Goal: Task Accomplishment & Management: Use online tool/utility

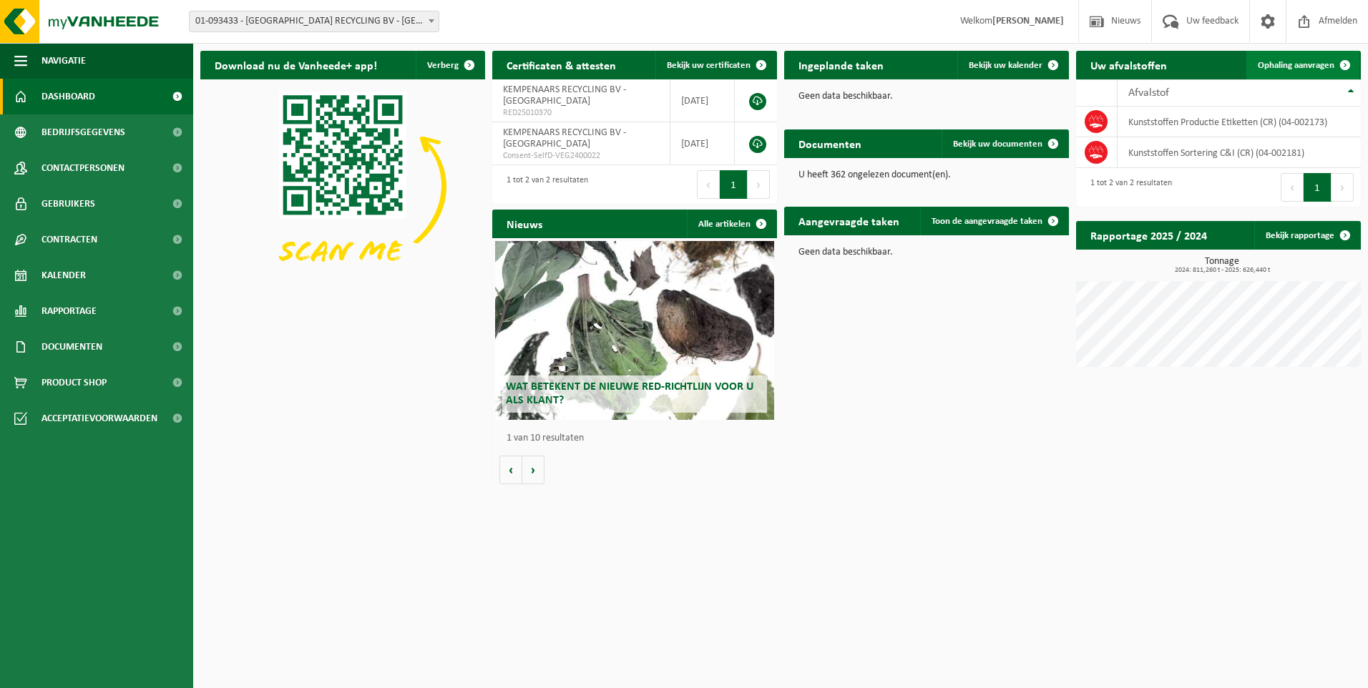
click at [1300, 67] on span "Ophaling aanvragen" at bounding box center [1296, 65] width 77 height 9
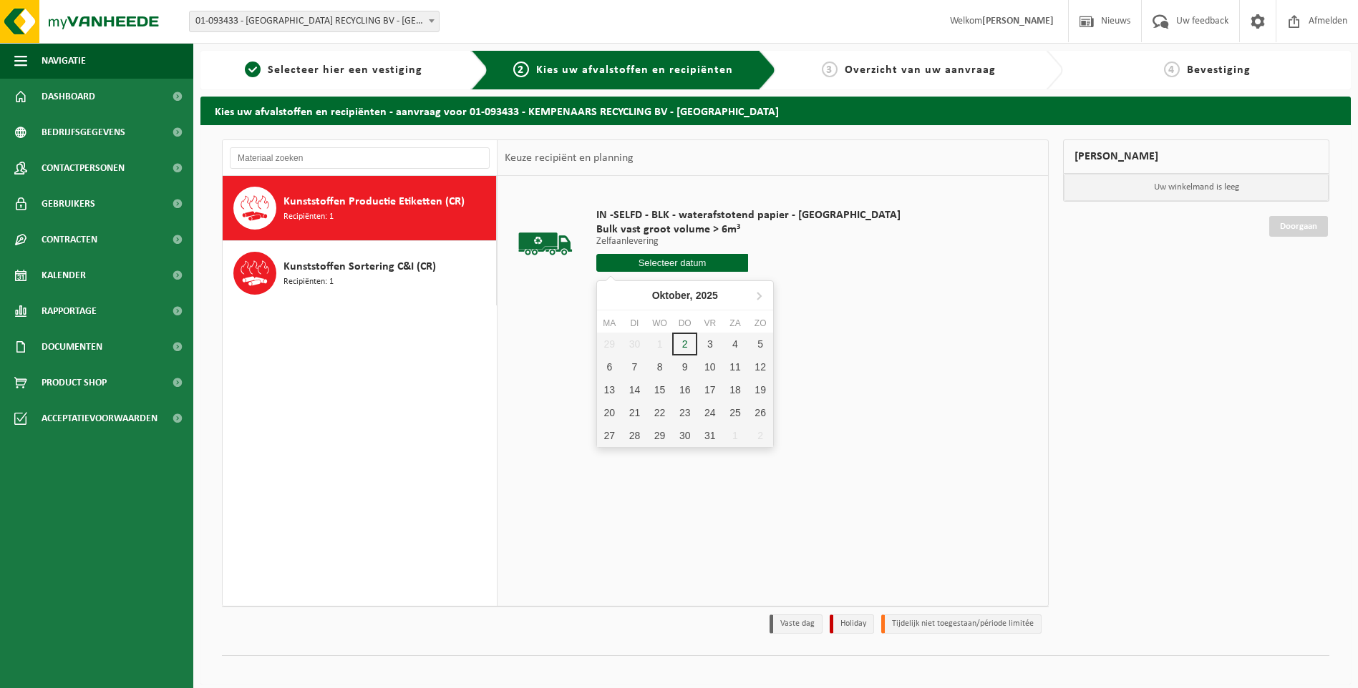
click at [670, 263] on input "text" at bounding box center [672, 263] width 152 height 18
click at [706, 339] on div "3" at bounding box center [709, 344] width 25 height 23
type input "Van 2025-10-03"
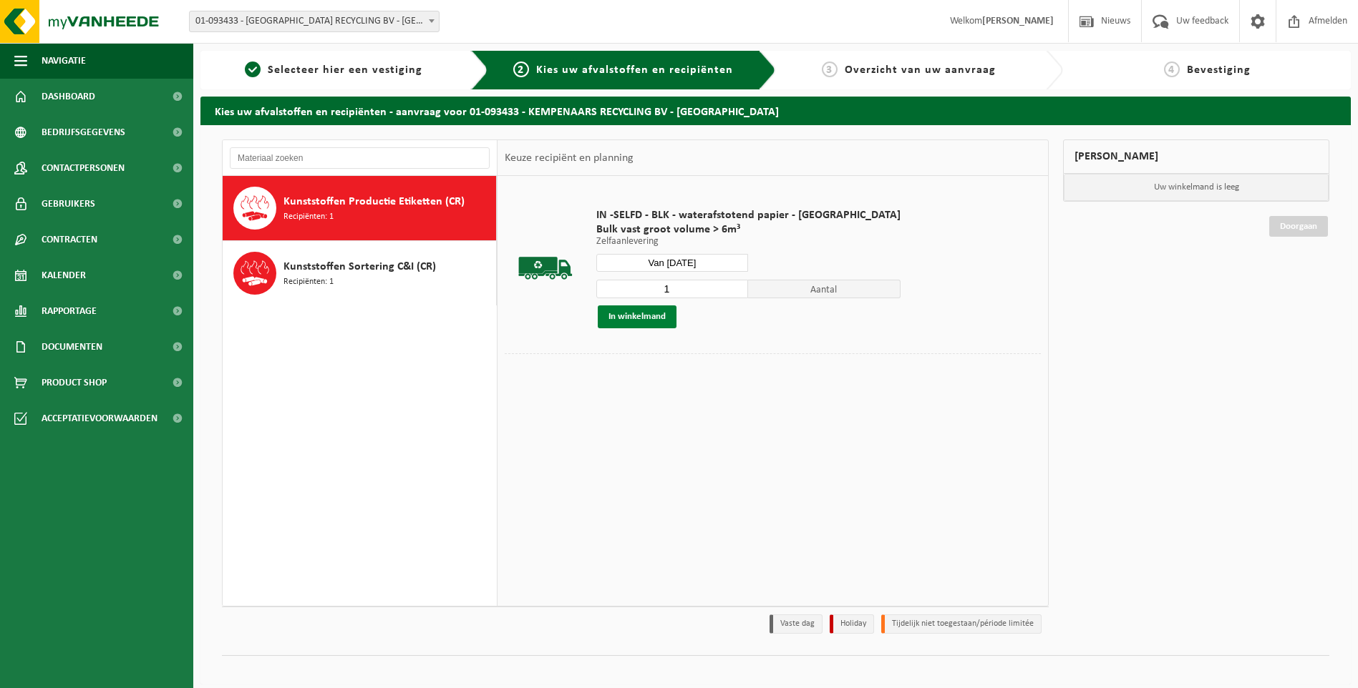
click at [645, 314] on button "In winkelmand" at bounding box center [637, 317] width 79 height 23
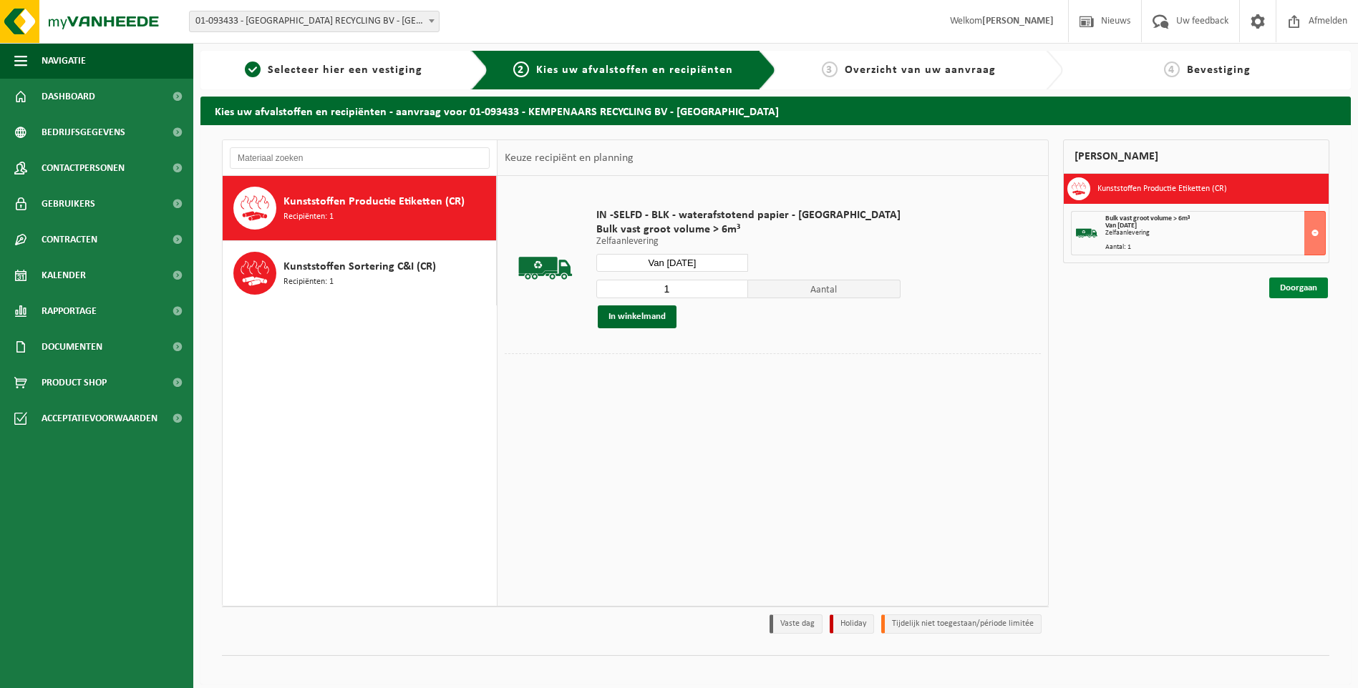
click at [1295, 286] on link "Doorgaan" at bounding box center [1298, 288] width 59 height 21
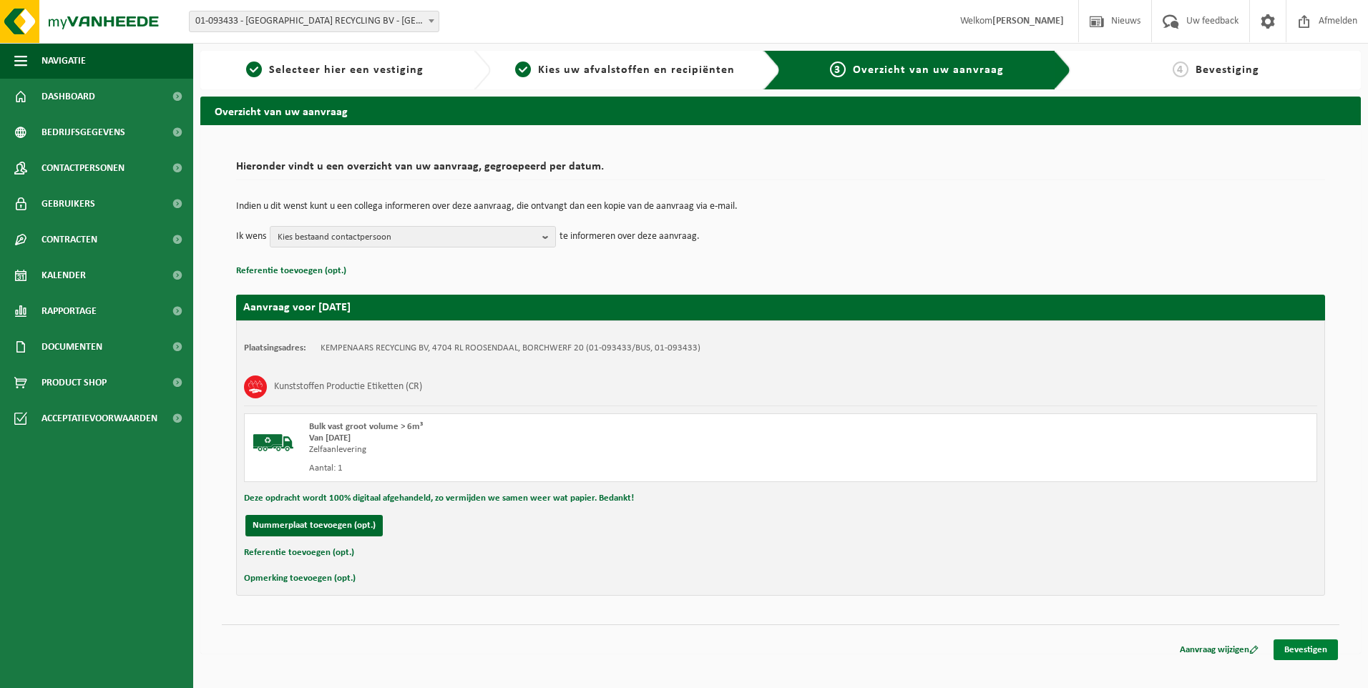
click at [1292, 651] on link "Bevestigen" at bounding box center [1306, 650] width 64 height 21
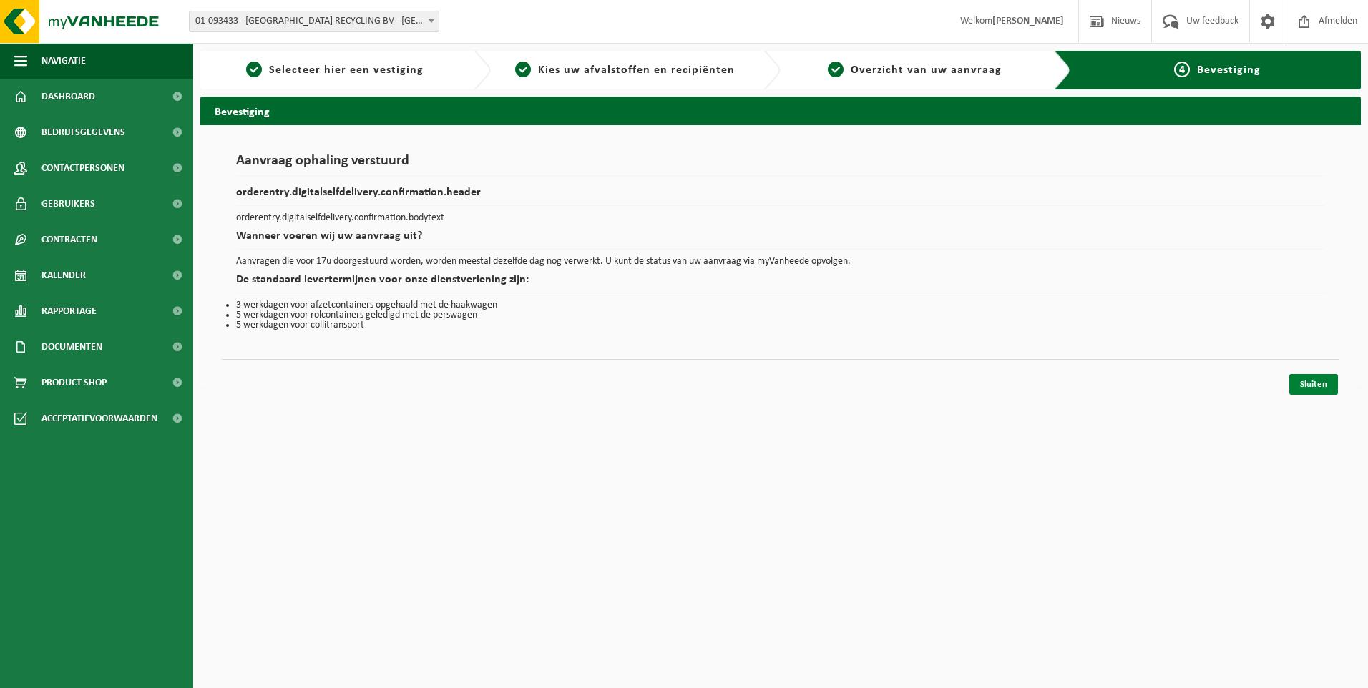
click at [1310, 382] on link "Sluiten" at bounding box center [1314, 384] width 49 height 21
